Goal: Information Seeking & Learning: Check status

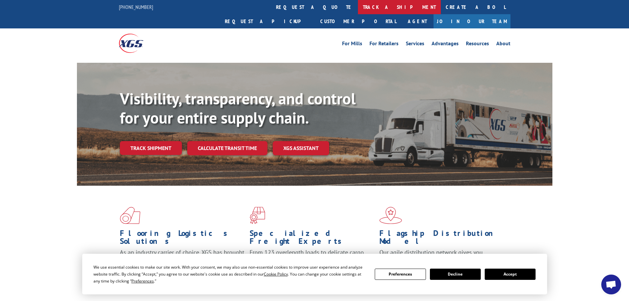
click at [358, 4] on link "track a shipment" at bounding box center [399, 7] width 83 height 14
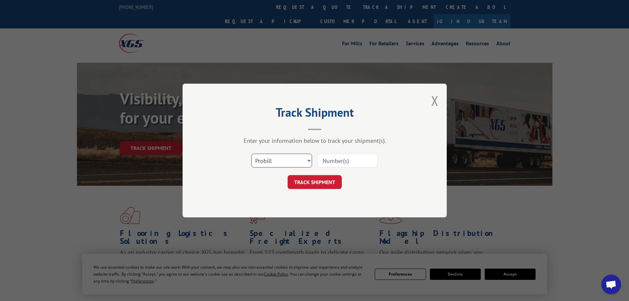
click at [283, 165] on select "Select category... Probill BOL PO" at bounding box center [281, 161] width 61 height 14
select select "bol"
click at [251, 154] on select "Select category... Probill BOL PO" at bounding box center [281, 161] width 61 height 14
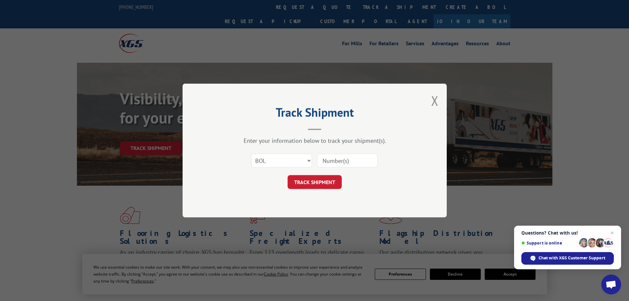
click at [343, 163] on input at bounding box center [347, 161] width 61 height 14
click at [612, 234] on span "Open chat" at bounding box center [613, 233] width 8 height 8
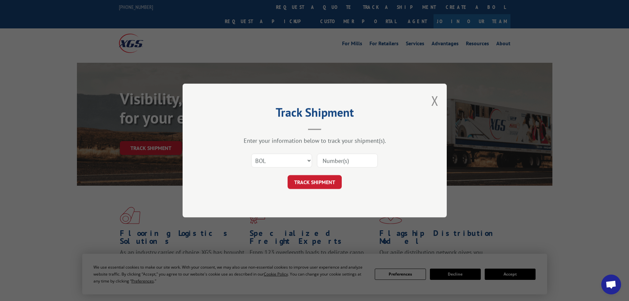
click at [324, 164] on input at bounding box center [347, 161] width 61 height 14
type input "447920"
click button "TRACK SHIPMENT" at bounding box center [315, 182] width 54 height 14
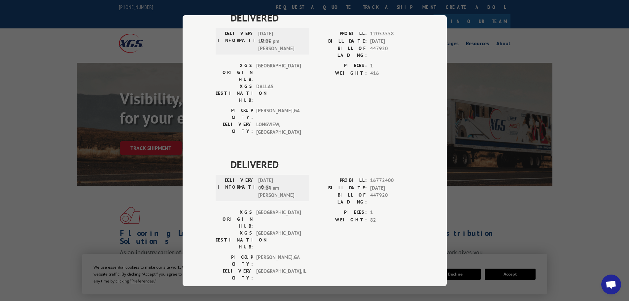
scroll to position [495, 0]
